Goal: Task Accomplishment & Management: Manage account settings

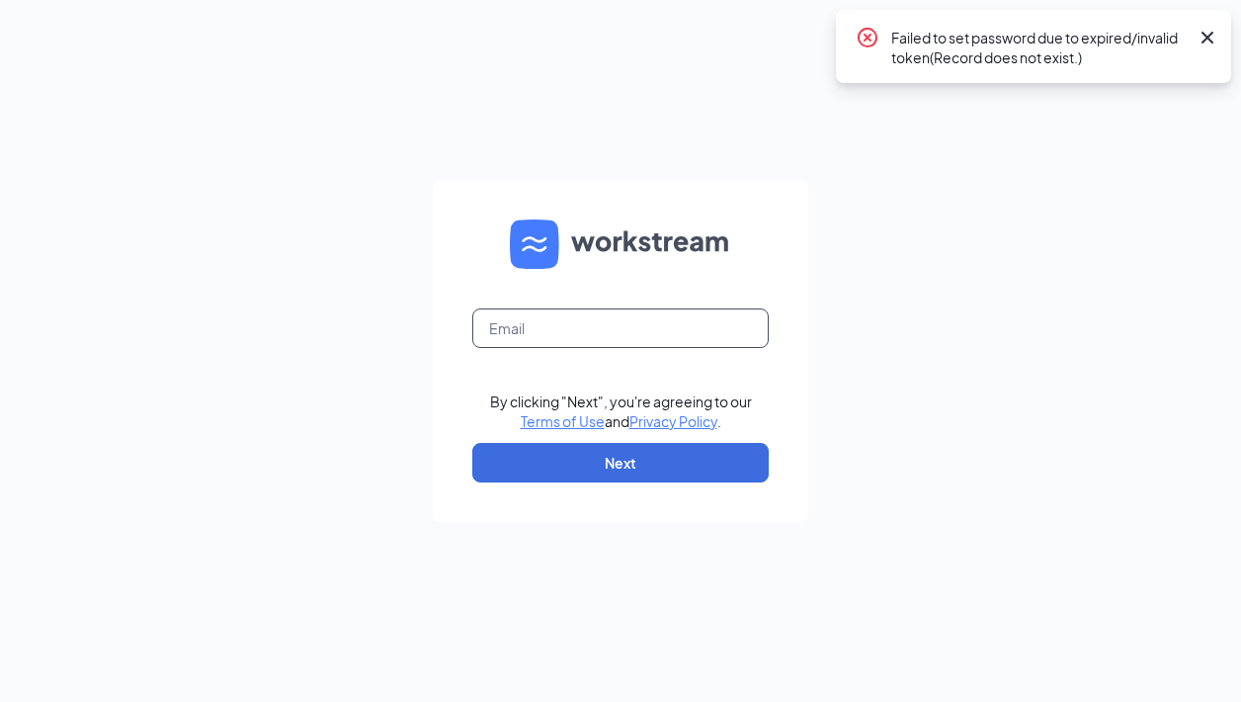
click at [638, 332] on input "text" at bounding box center [620, 328] width 297 height 40
type input "cfaorangetxmarketing@gmail.com"
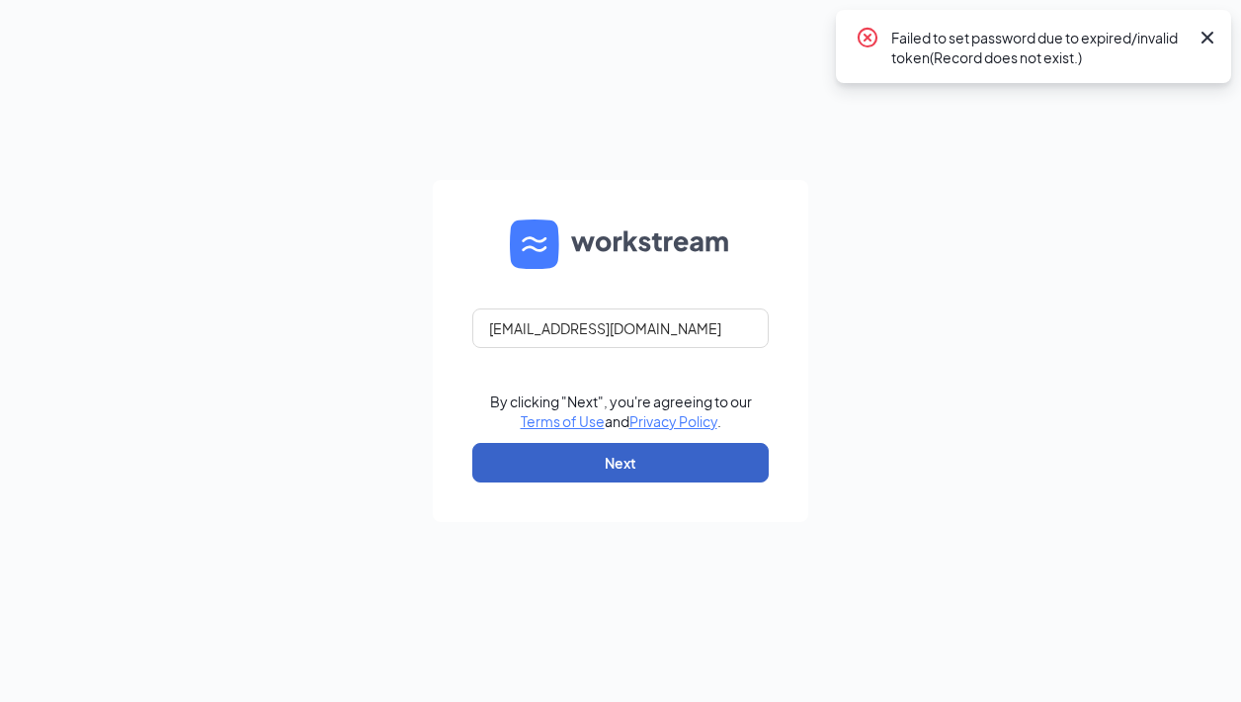
click at [656, 469] on button "Next" at bounding box center [620, 463] width 297 height 40
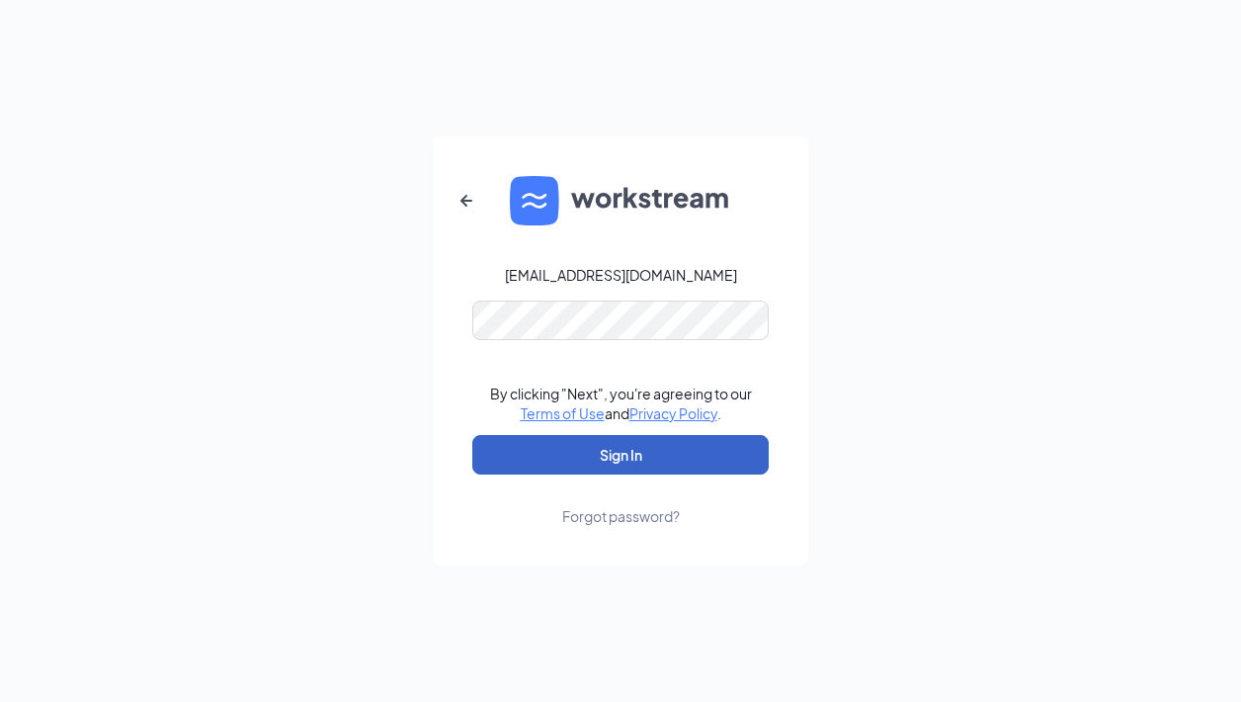
click at [673, 464] on button "Sign In" at bounding box center [620, 455] width 297 height 40
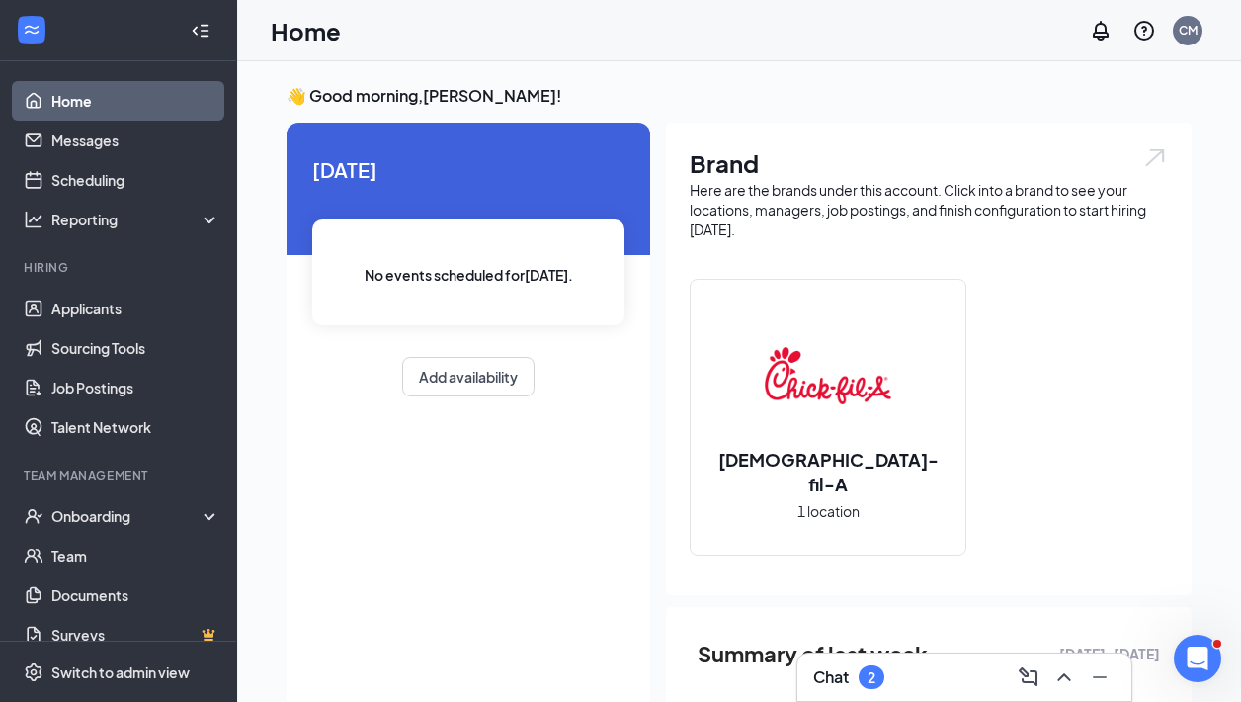
click at [930, 666] on div "Chat 2" at bounding box center [964, 677] width 302 height 32
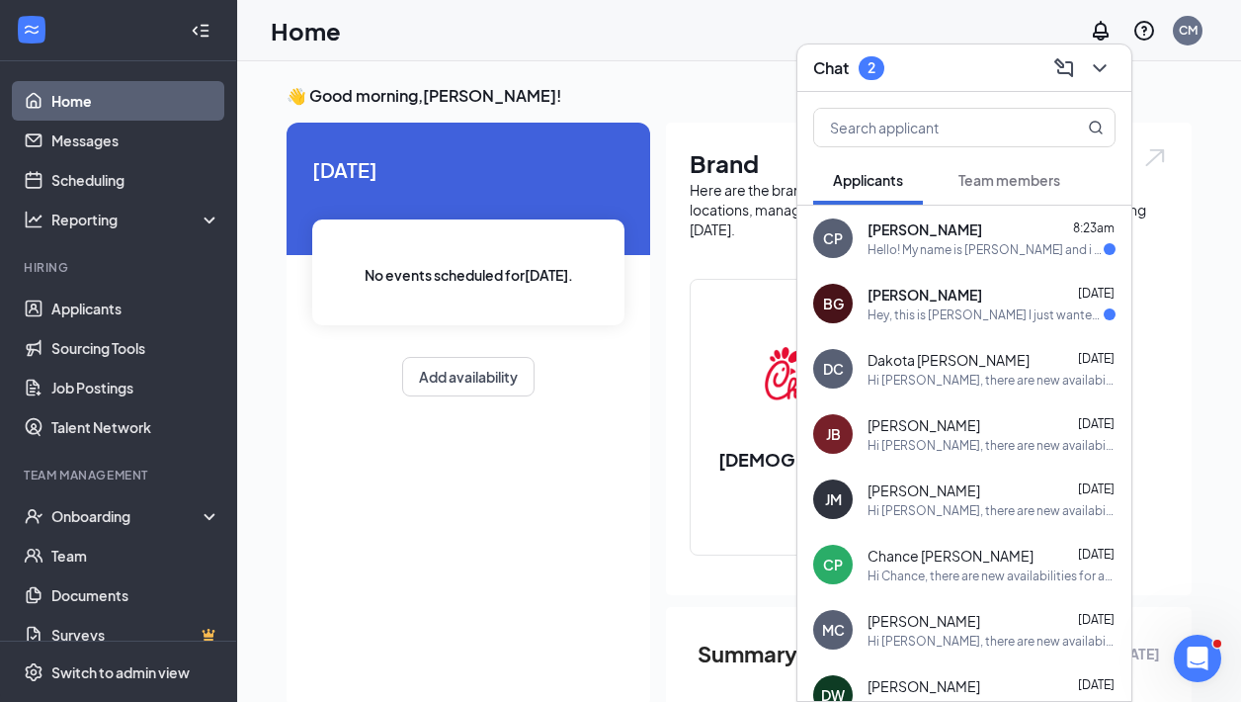
click at [988, 167] on button "Team members" at bounding box center [1009, 179] width 141 height 49
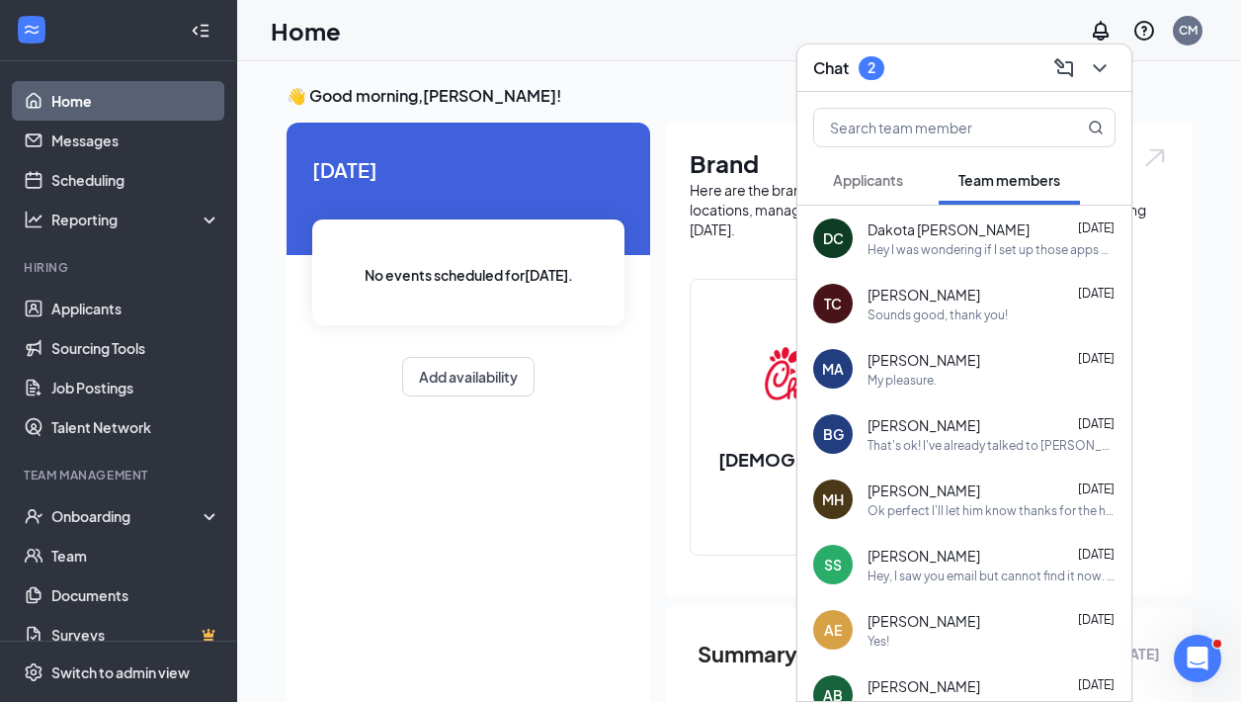
click at [889, 181] on span "Applicants" at bounding box center [868, 180] width 70 height 18
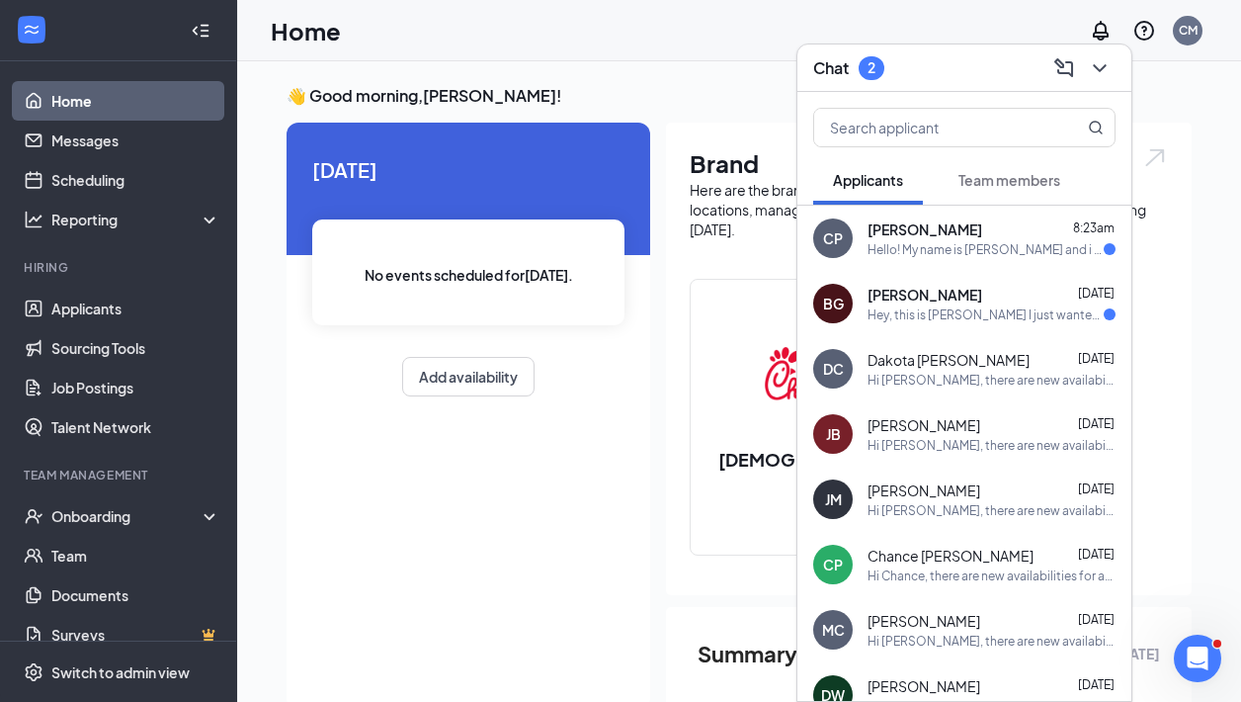
click at [899, 56] on div "Chat 2" at bounding box center [964, 67] width 302 height 31
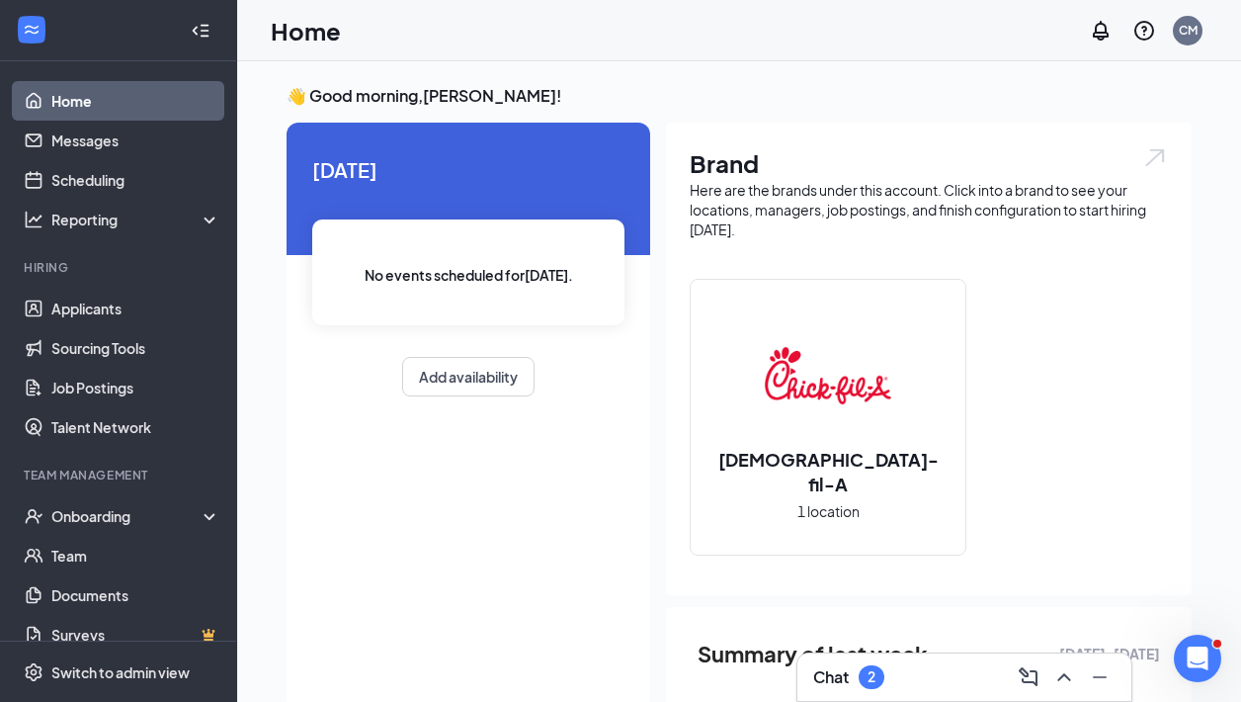
click at [948, 668] on div "Chat 2" at bounding box center [964, 677] width 302 height 32
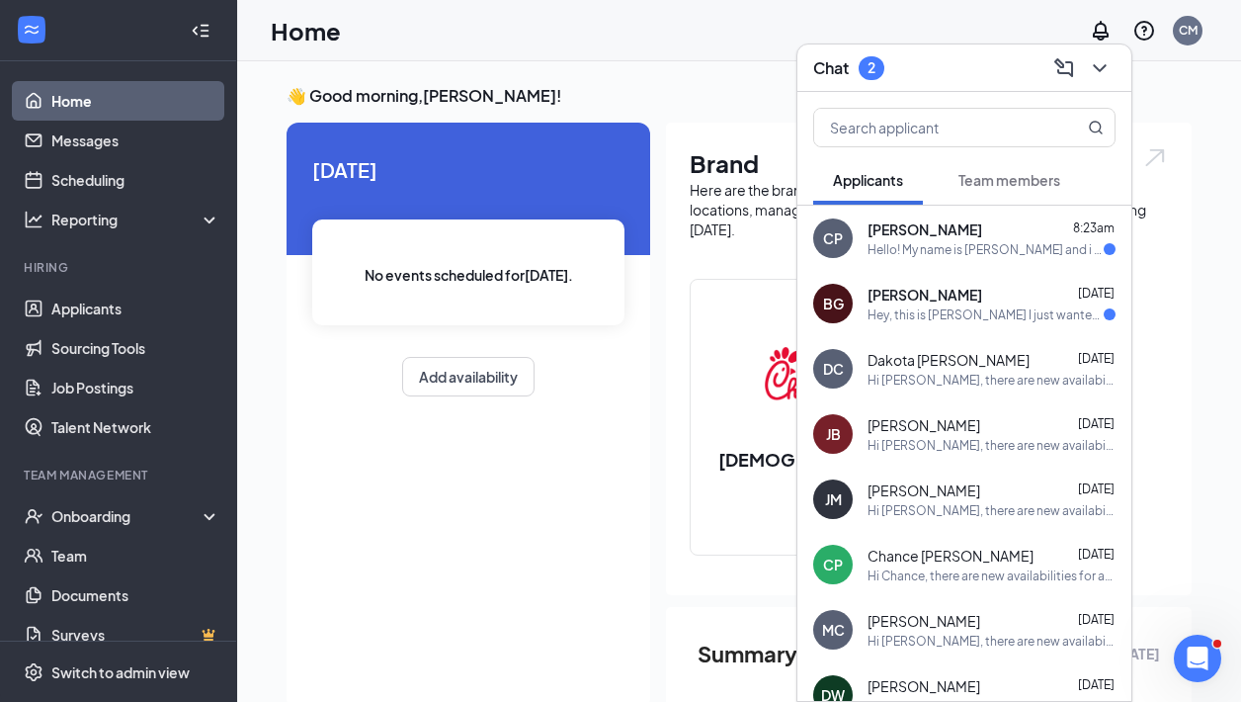
click at [977, 80] on div "Chat 2" at bounding box center [964, 67] width 302 height 31
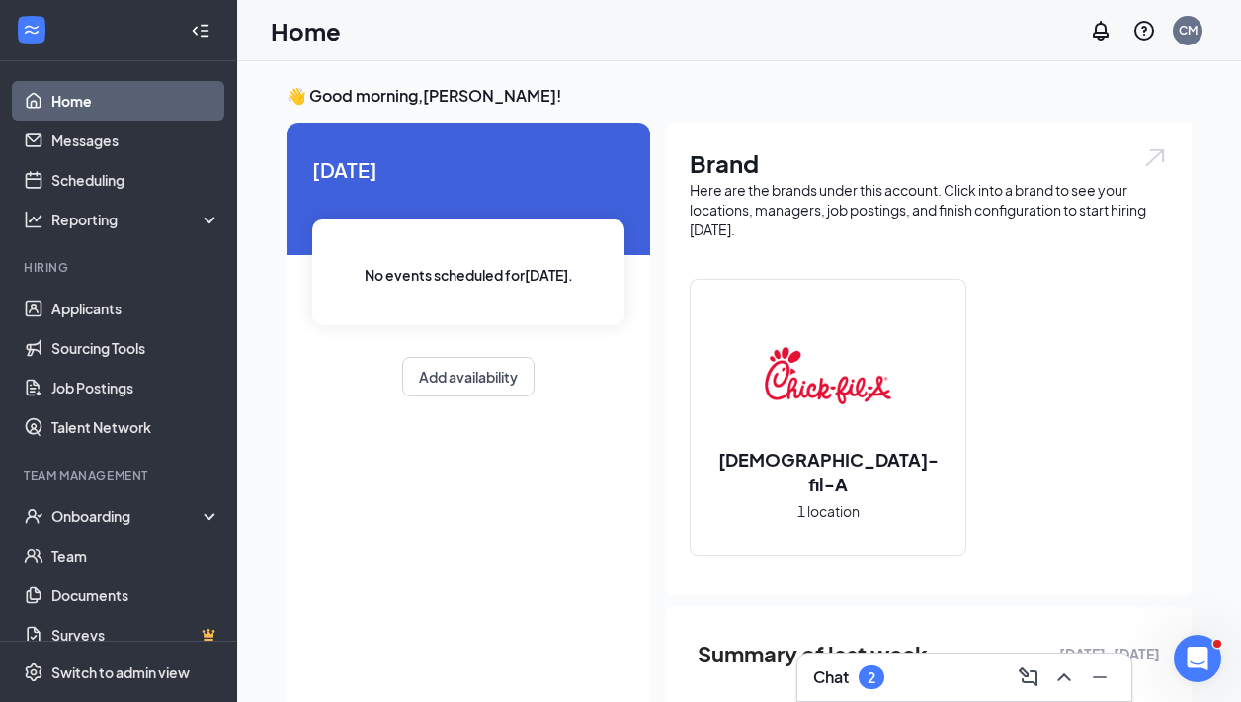
click at [984, 673] on div "Chat 2" at bounding box center [964, 677] width 302 height 32
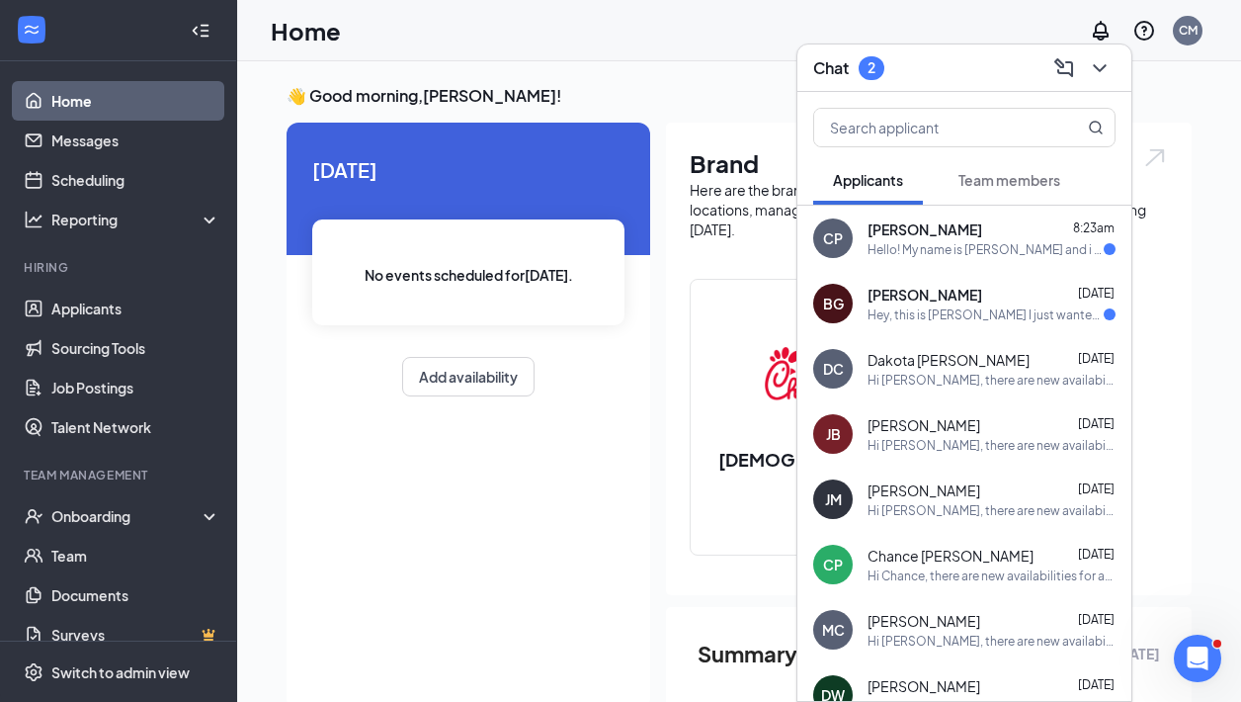
click at [982, 242] on div "Hello! My name is [PERSON_NAME] and i applied to [DEMOGRAPHIC_DATA]-fil-A for a…" at bounding box center [986, 249] width 236 height 17
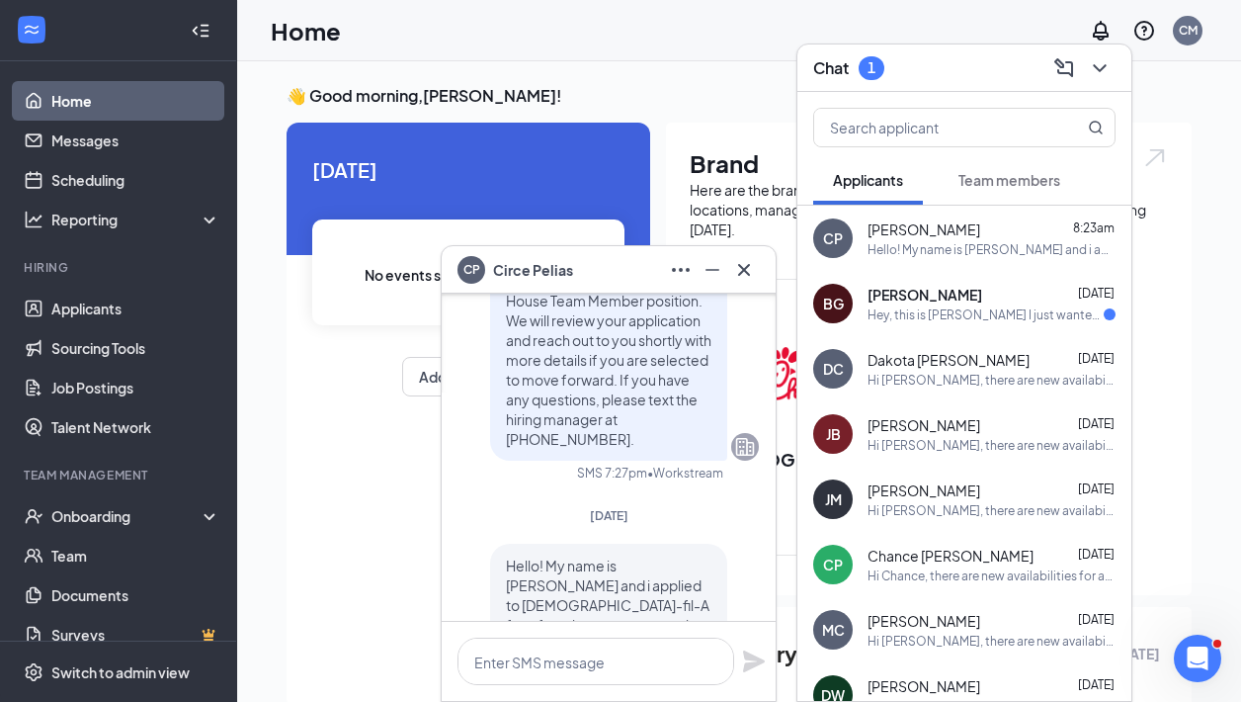
scroll to position [-219, 0]
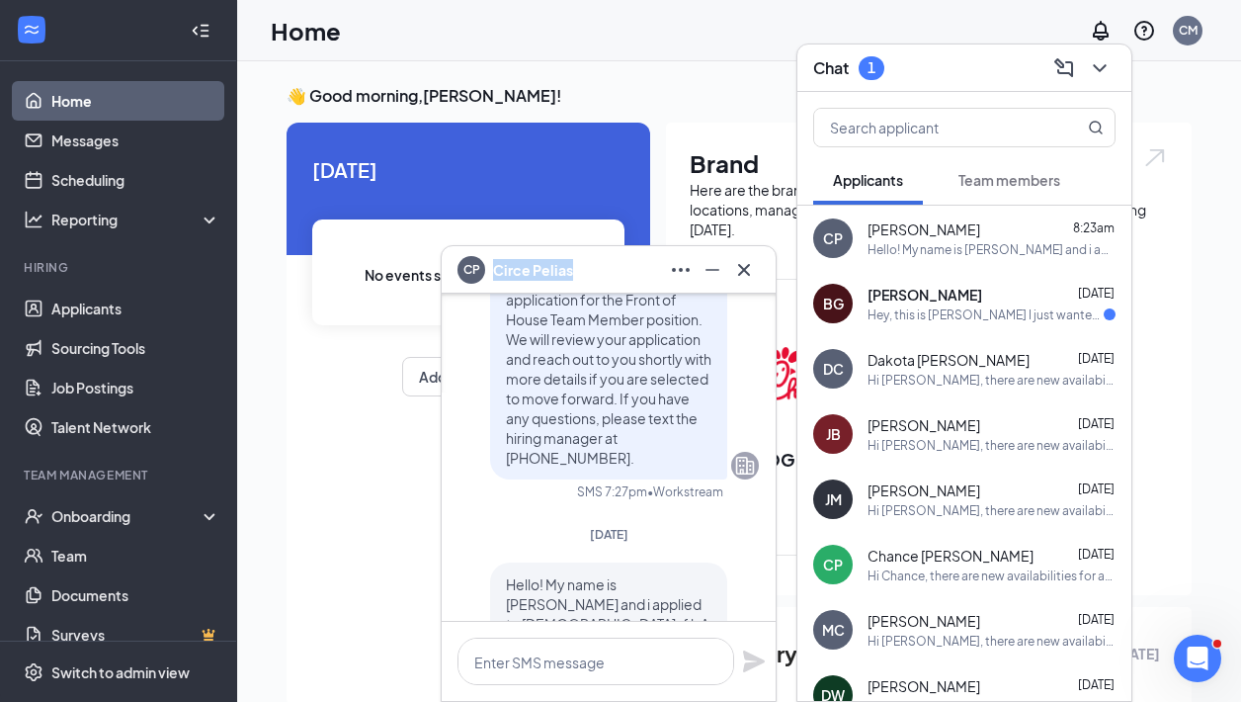
drag, startPoint x: 572, startPoint y: 271, endPoint x: 497, endPoint y: 274, distance: 75.2
click at [497, 274] on div "CP [PERSON_NAME]" at bounding box center [609, 270] width 302 height 32
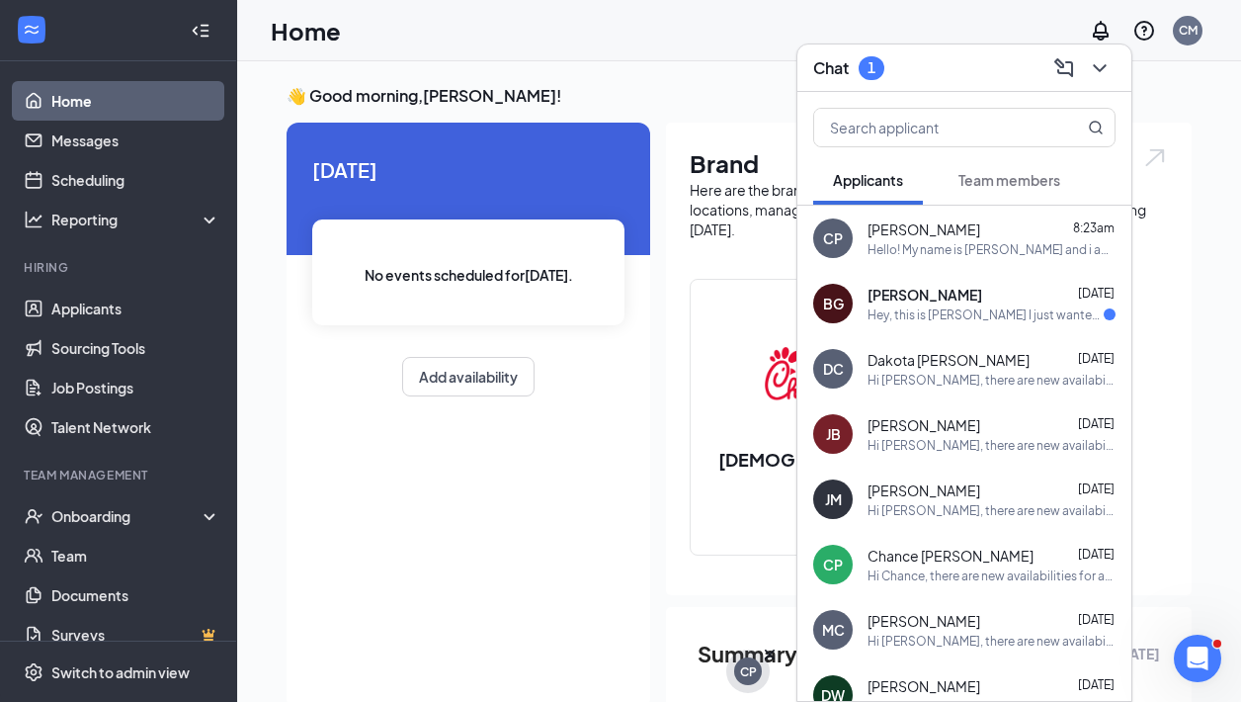
scroll to position [0, 0]
click at [142, 302] on link "Applicants" at bounding box center [135, 309] width 169 height 40
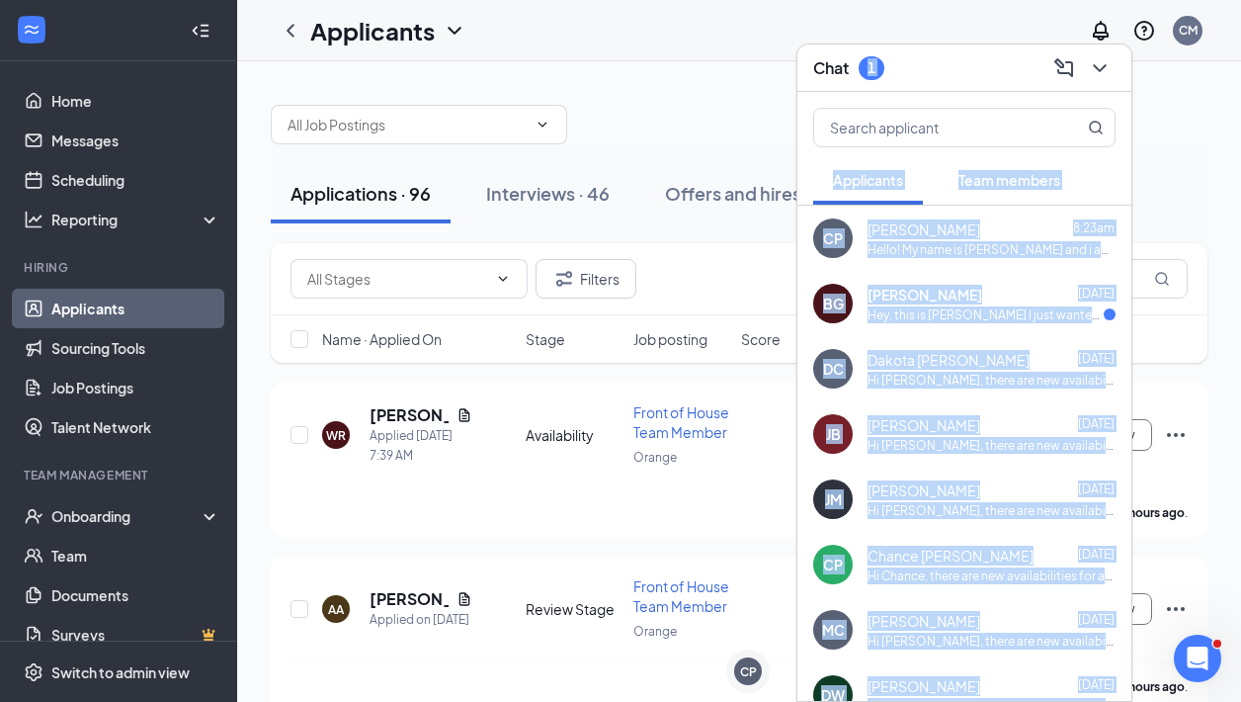
drag, startPoint x: 934, startPoint y: 57, endPoint x: 532, endPoint y: 79, distance: 402.9
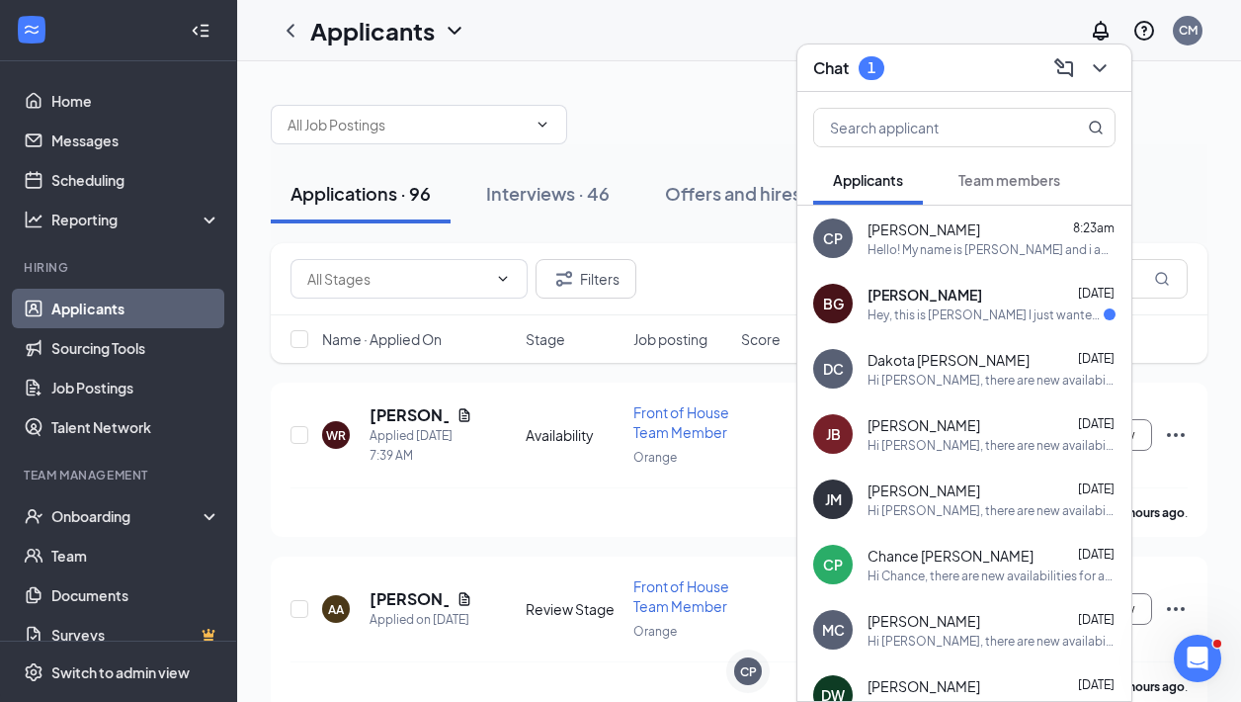
click at [914, 62] on div "Chat 1" at bounding box center [964, 67] width 302 height 31
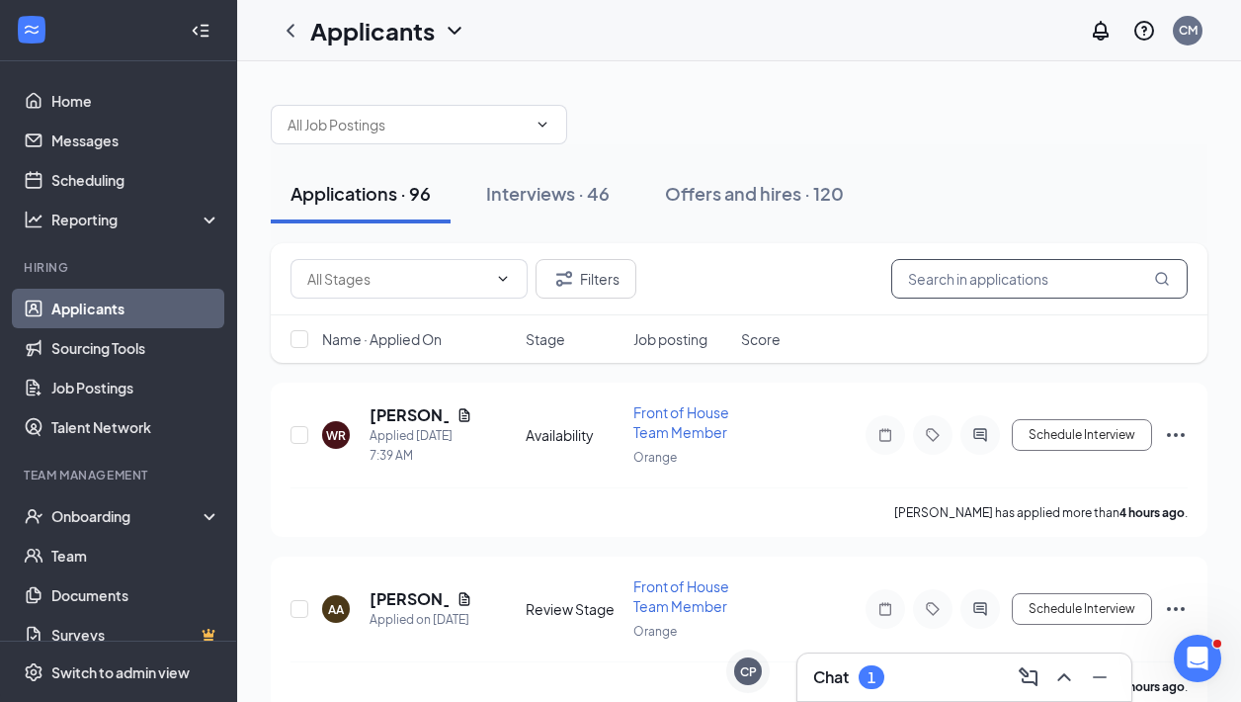
click at [1082, 278] on input "text" at bounding box center [1040, 279] width 297 height 40
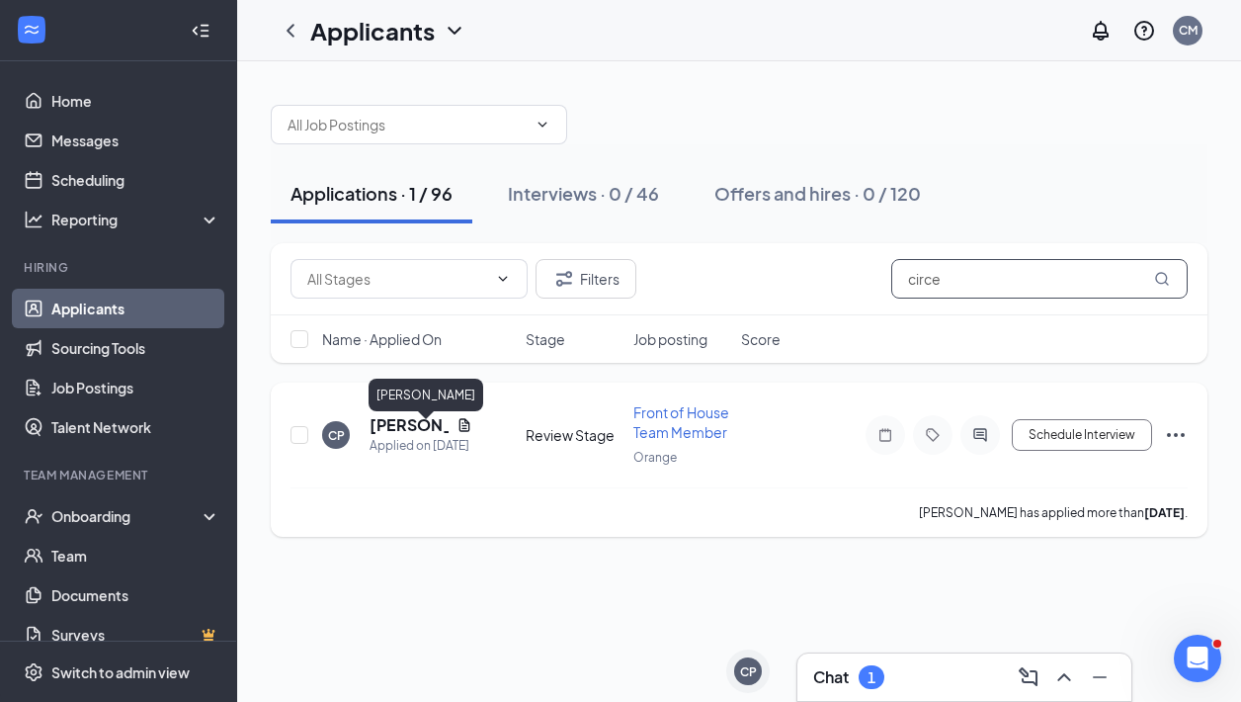
type input "circe"
click at [407, 432] on h5 "[PERSON_NAME]" at bounding box center [409, 425] width 79 height 22
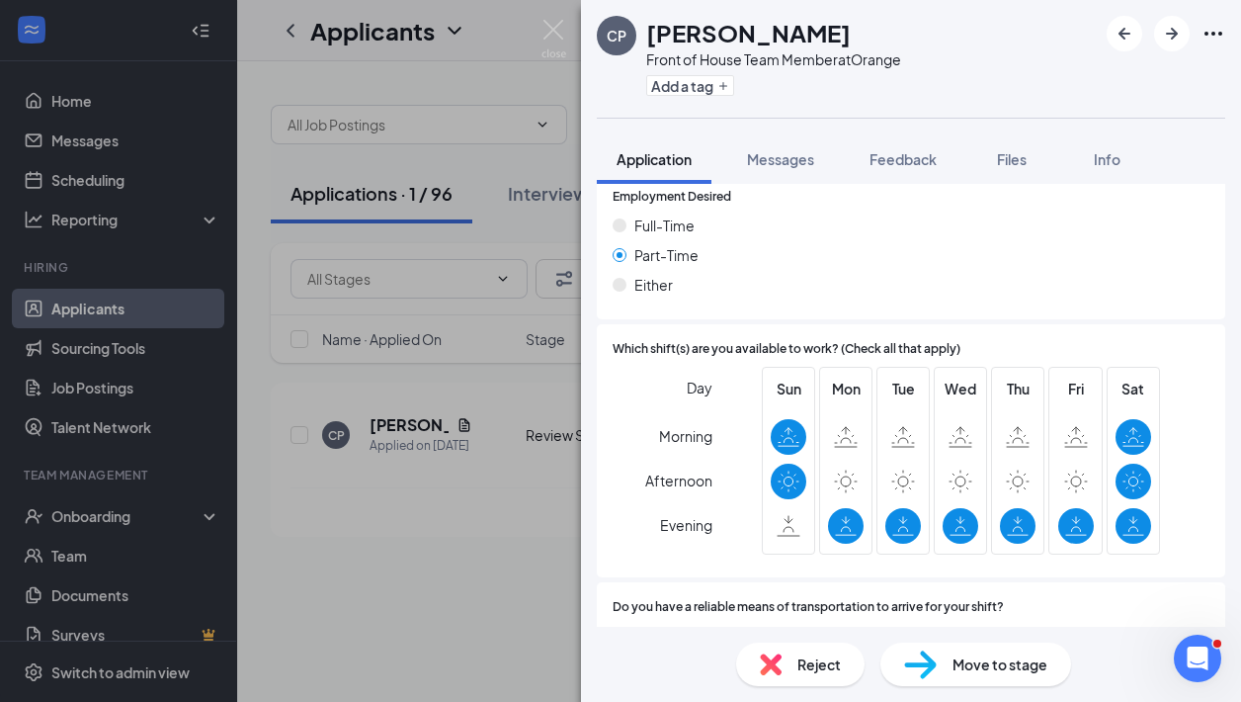
scroll to position [1270, 0]
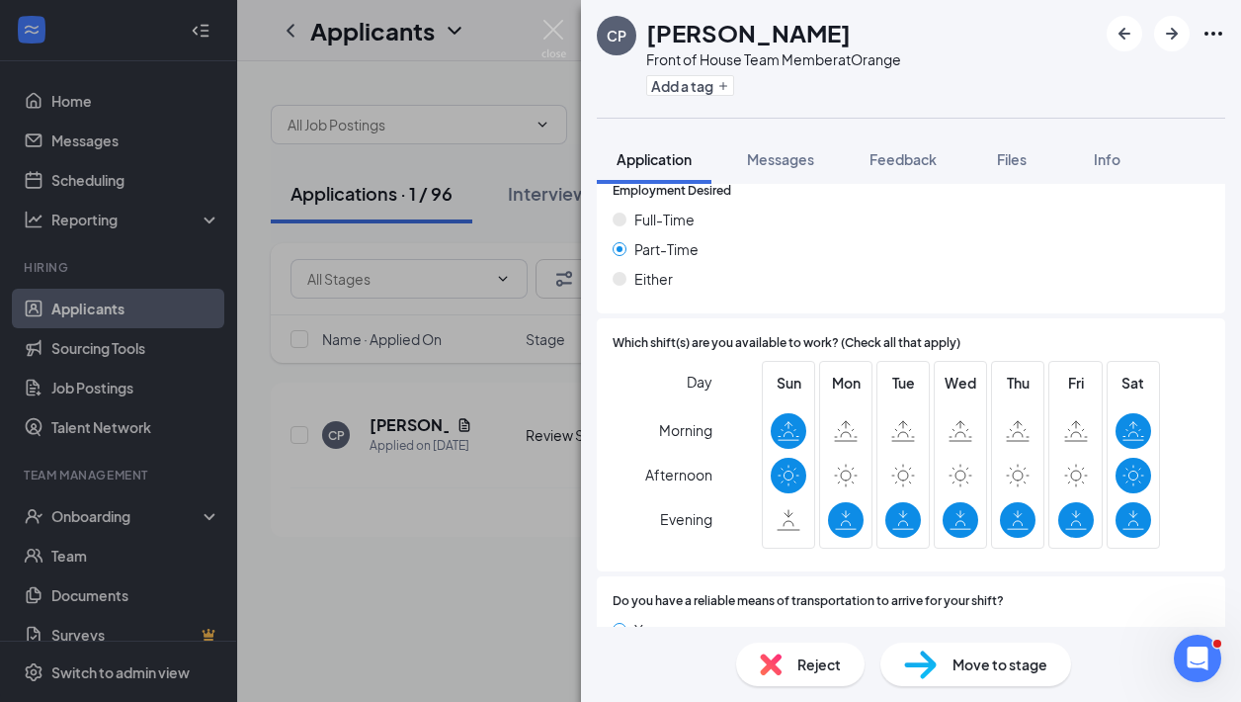
click at [1002, 661] on span "Move to stage" at bounding box center [1000, 664] width 95 height 22
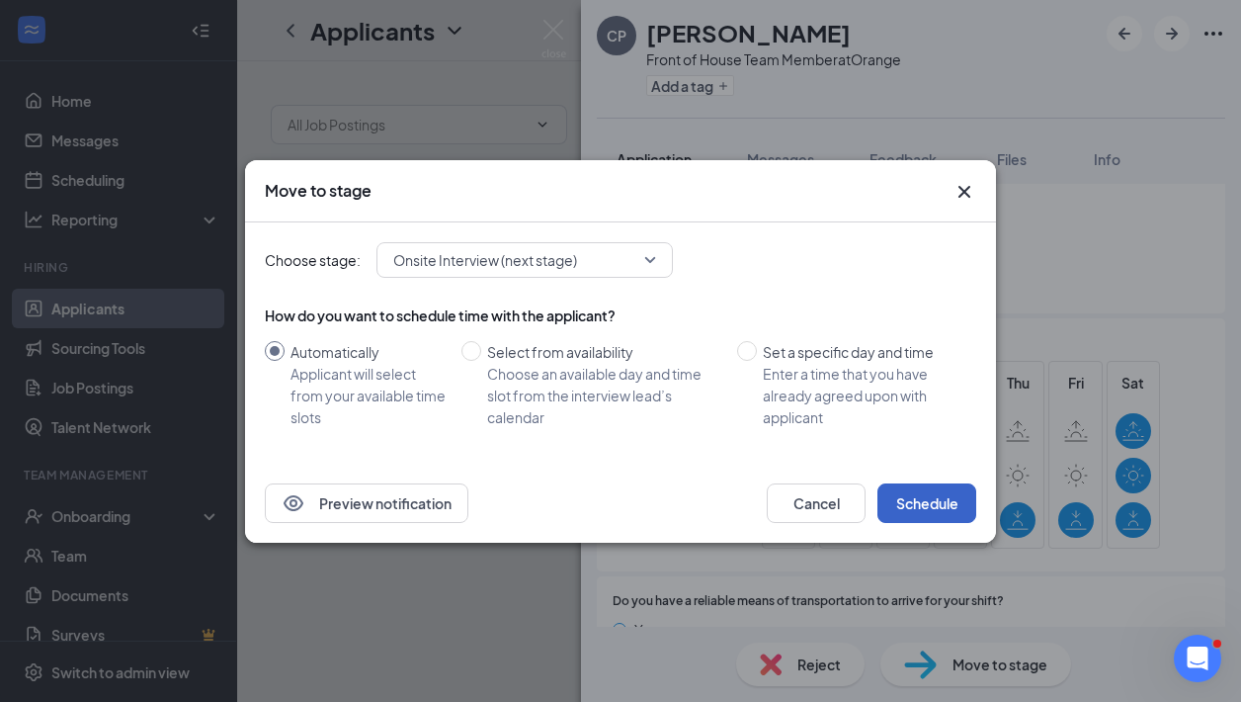
click at [935, 512] on button "Schedule" at bounding box center [927, 503] width 99 height 40
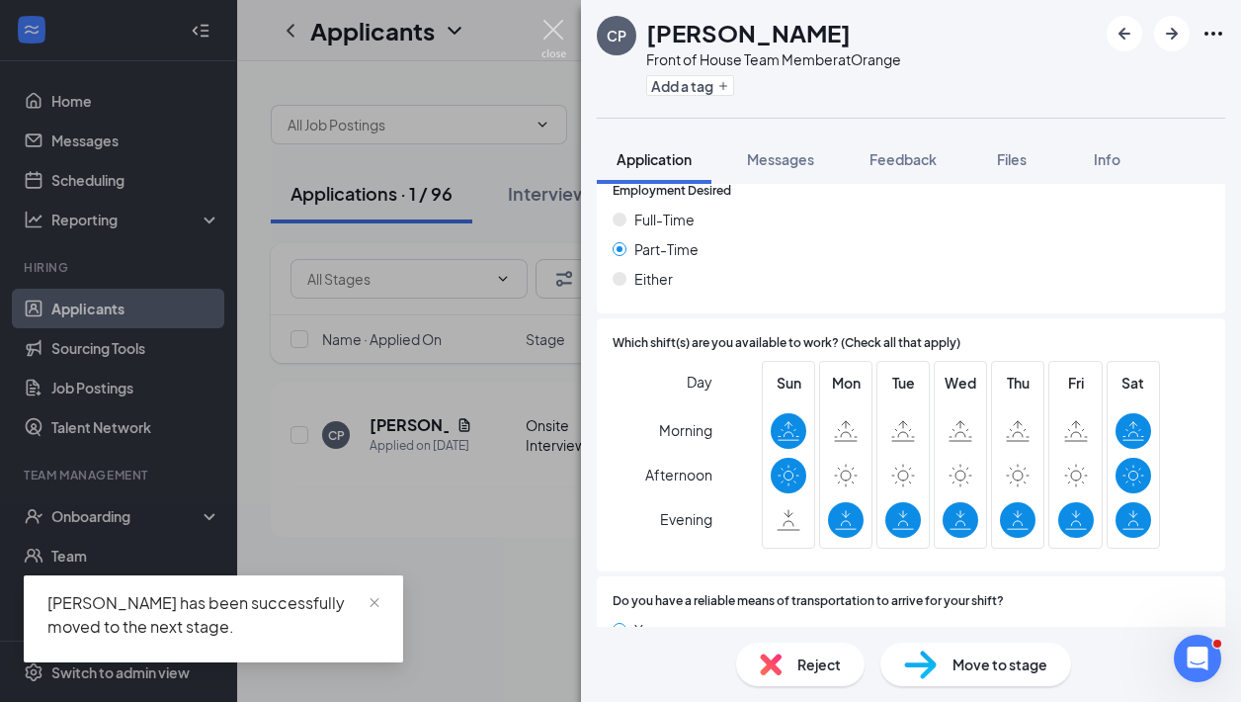
click at [553, 38] on img at bounding box center [554, 39] width 25 height 39
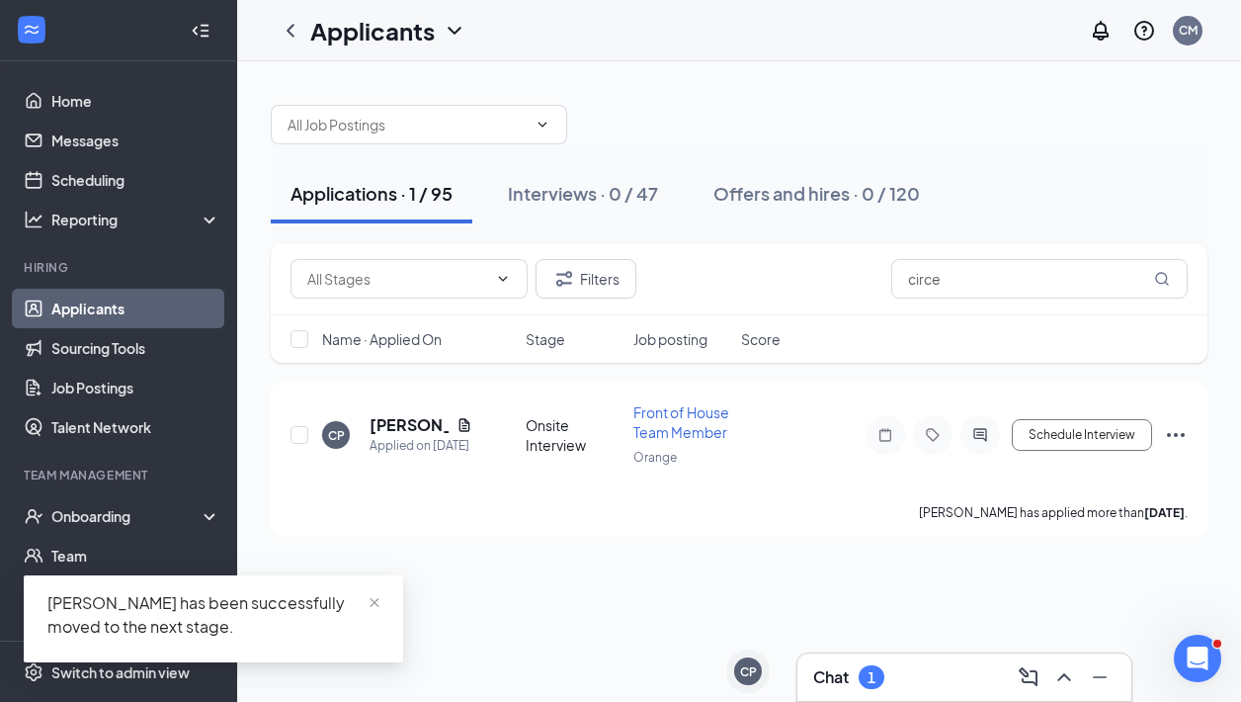
click at [947, 678] on div "Chat 1" at bounding box center [964, 677] width 302 height 32
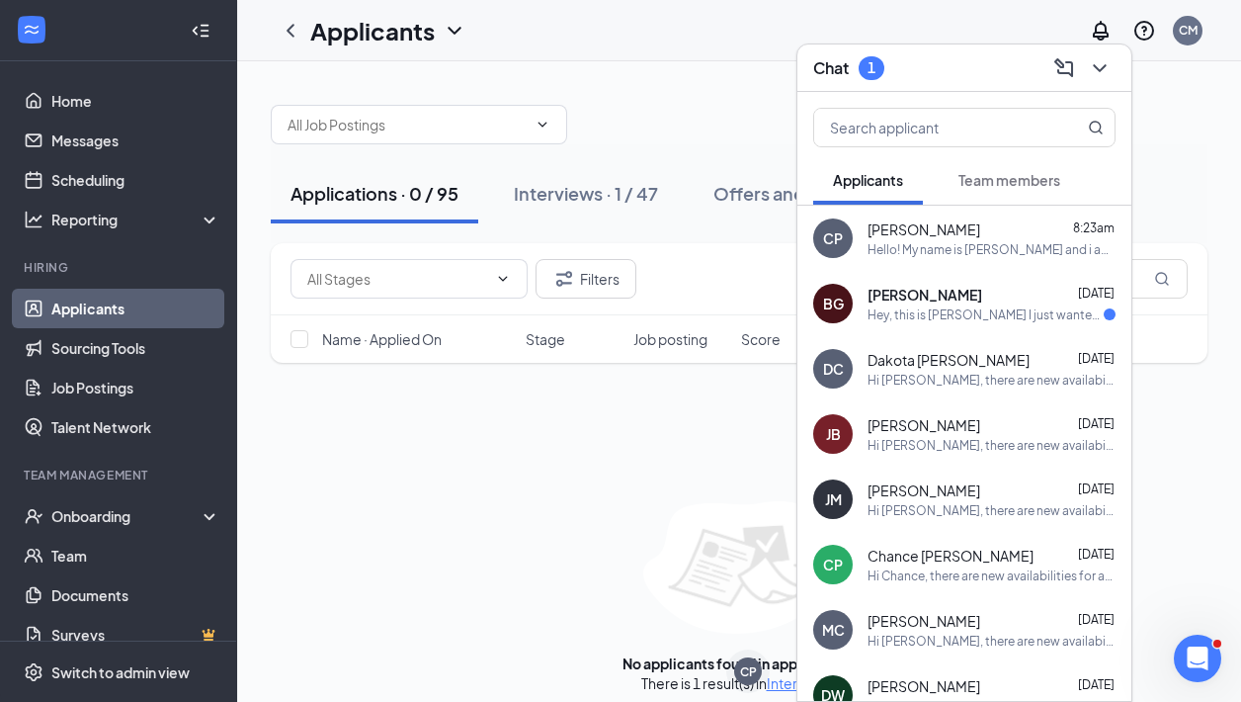
click at [1021, 328] on div "[PERSON_NAME] [DATE] Hey, this is [PERSON_NAME] I just wanted to check on the s…" at bounding box center [965, 303] width 334 height 65
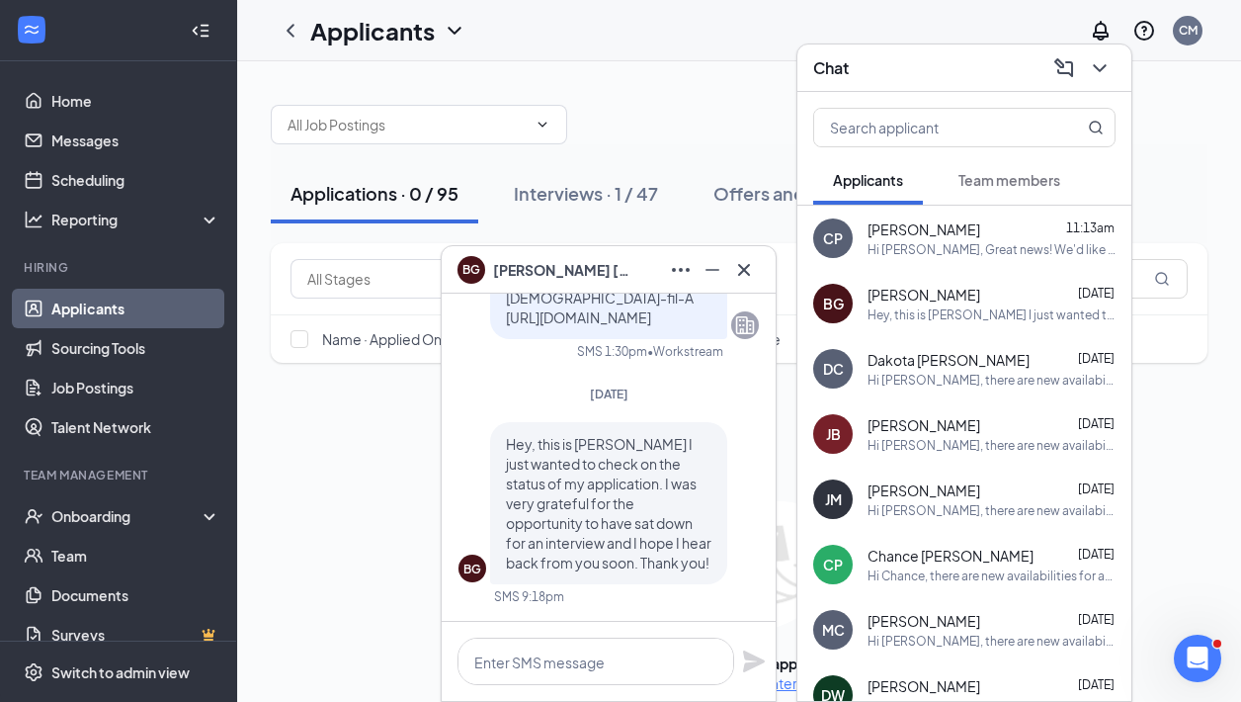
click at [760, 259] on div "[PERSON_NAME]" at bounding box center [609, 269] width 334 height 47
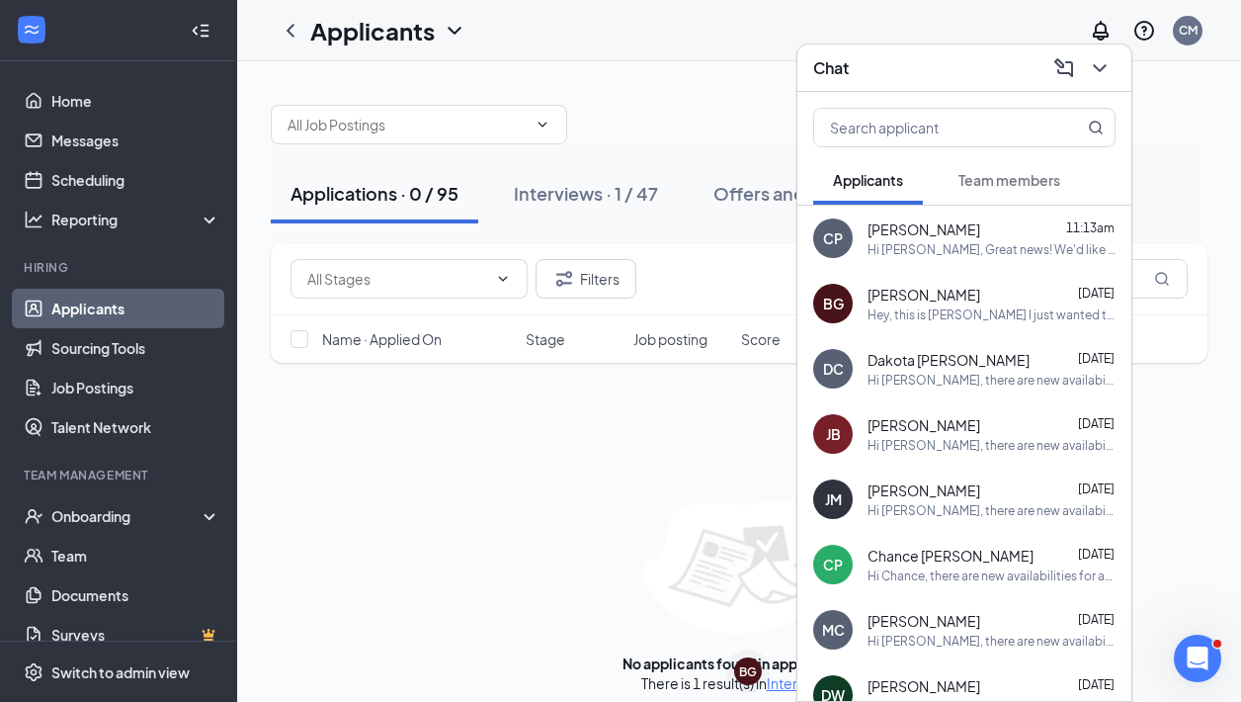
click at [964, 63] on div "Chat" at bounding box center [964, 67] width 302 height 31
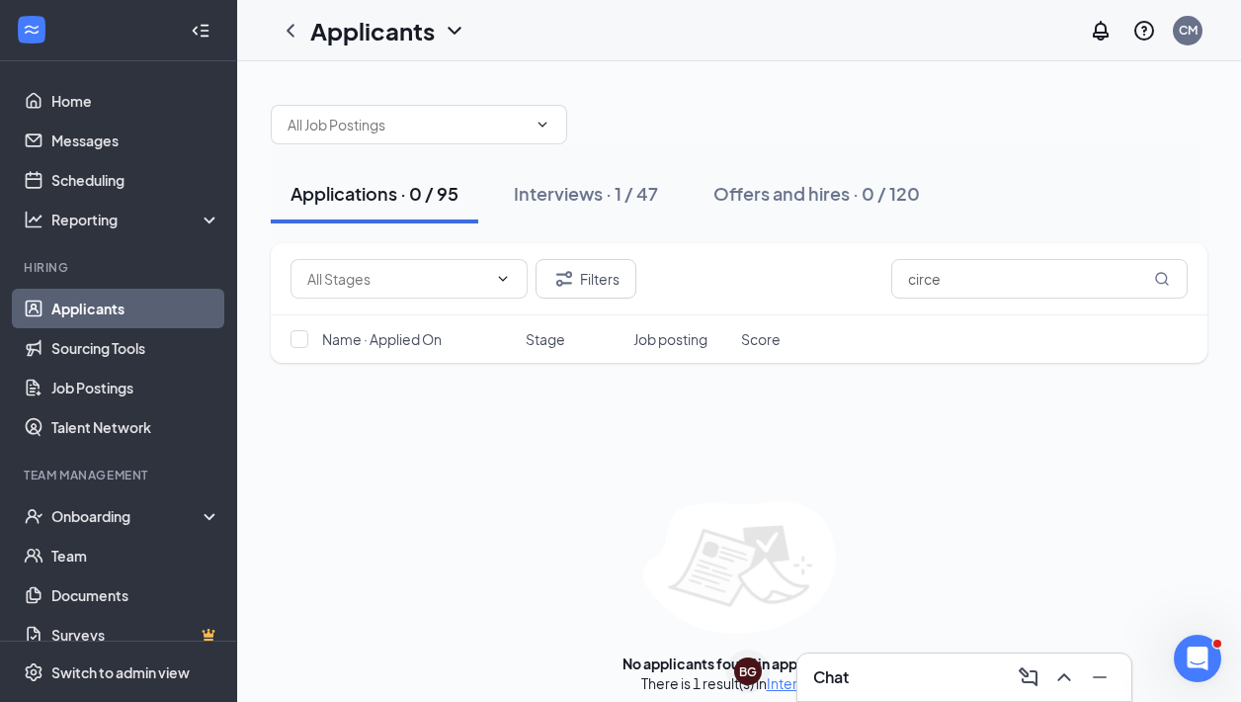
click at [940, 671] on div "Chat" at bounding box center [964, 677] width 302 height 32
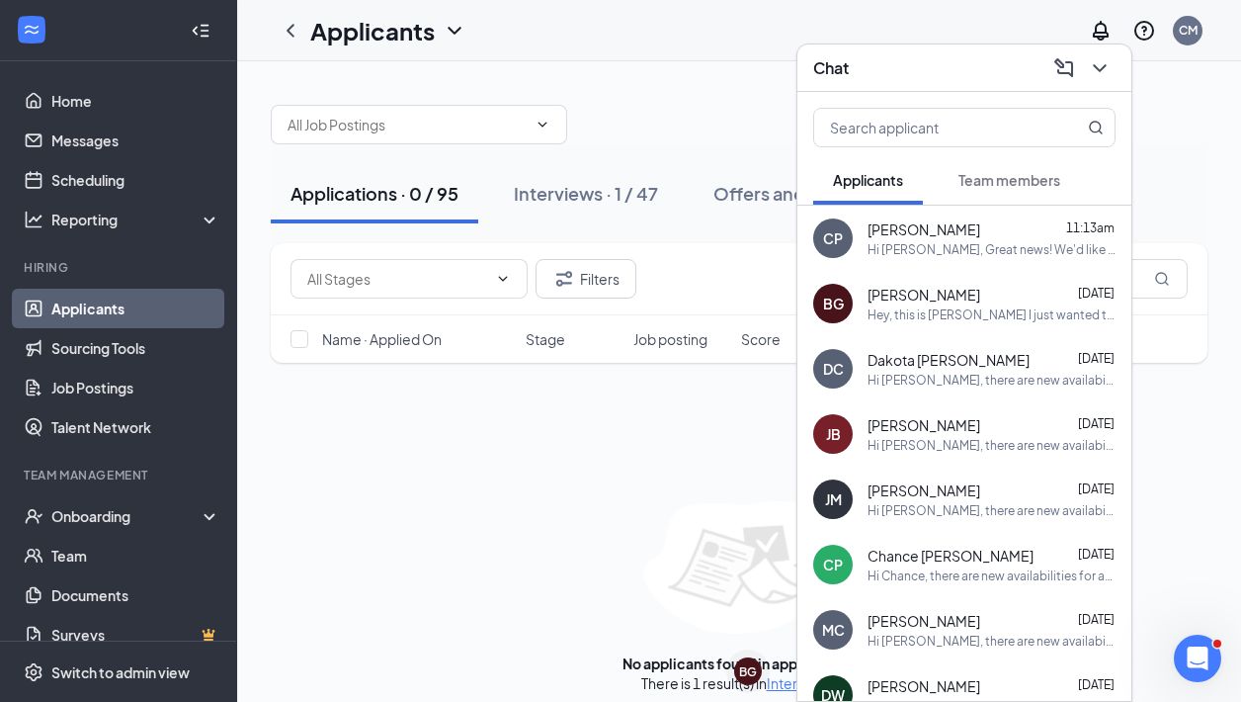
click at [1002, 188] on span "Team members" at bounding box center [1010, 180] width 102 height 18
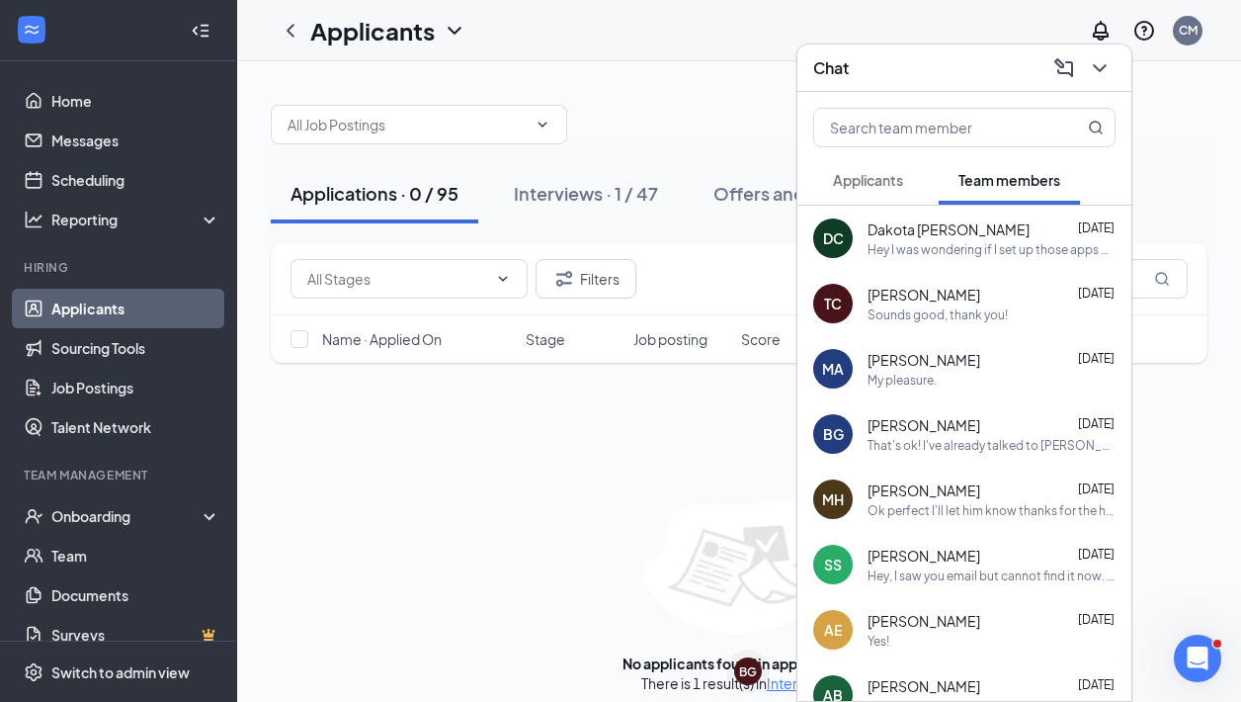
click at [1014, 237] on div "Dakota [PERSON_NAME] [DATE]" at bounding box center [992, 229] width 248 height 20
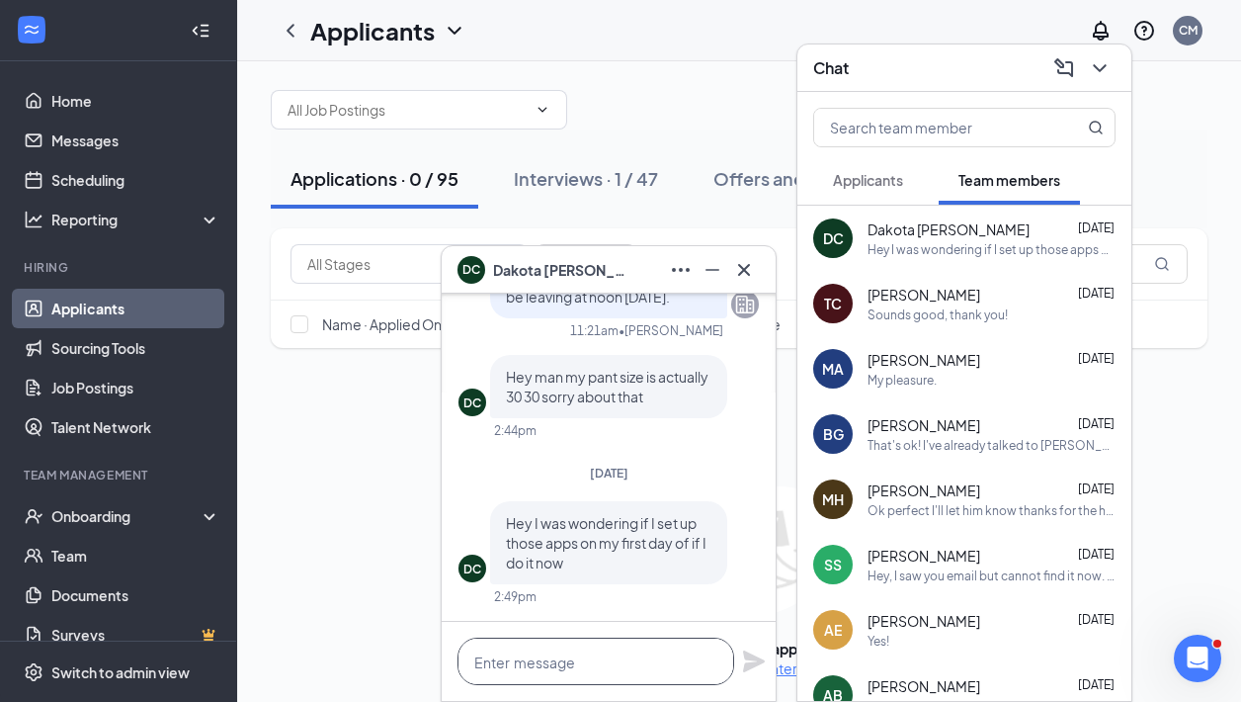
click at [672, 667] on textarea at bounding box center [596, 661] width 277 height 47
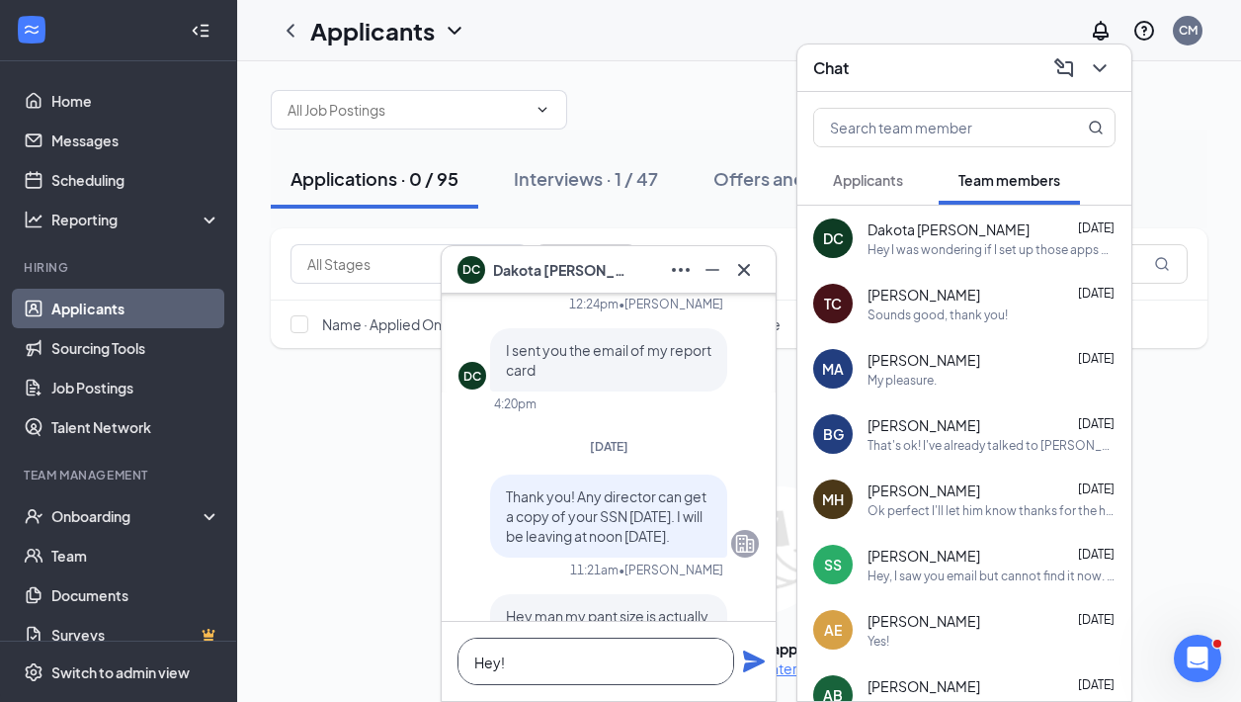
scroll to position [-252, 0]
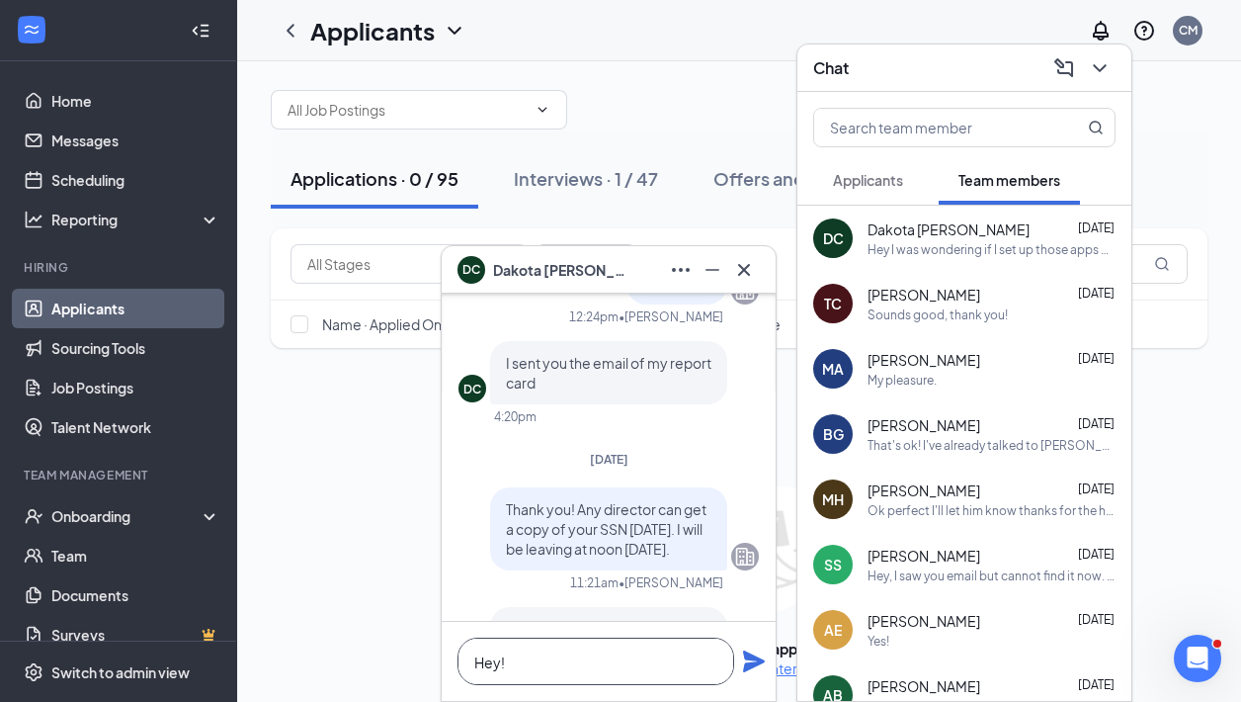
type textarea "Hey!"
